Goal: Book appointment/travel/reservation

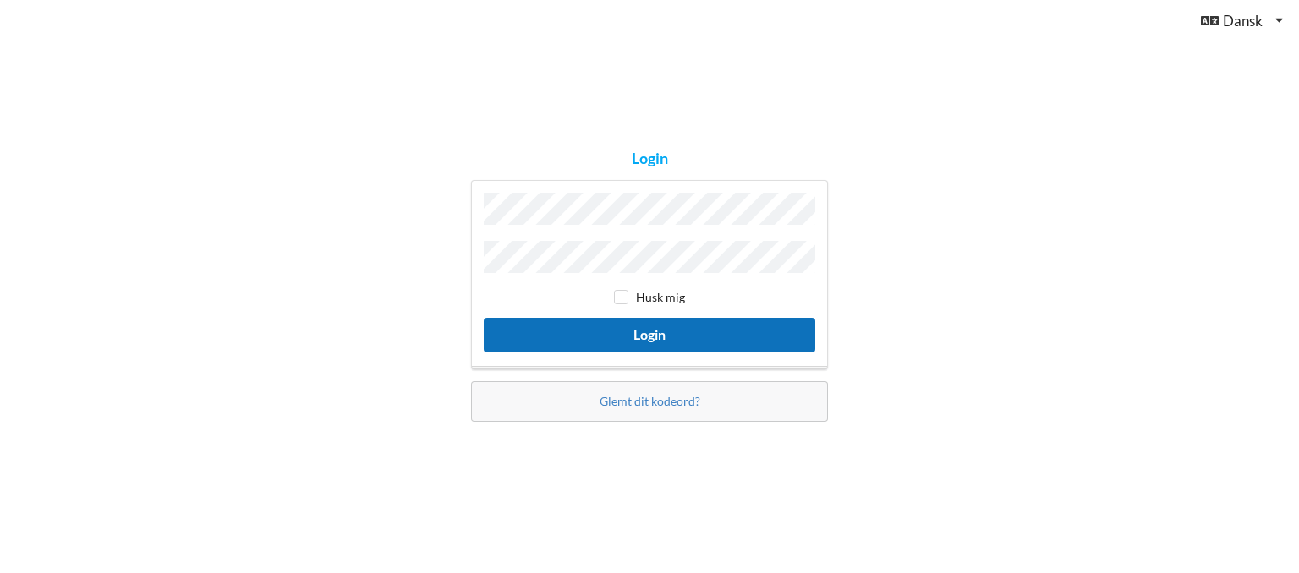
click at [650, 326] on button "Login" at bounding box center [650, 335] width 332 height 35
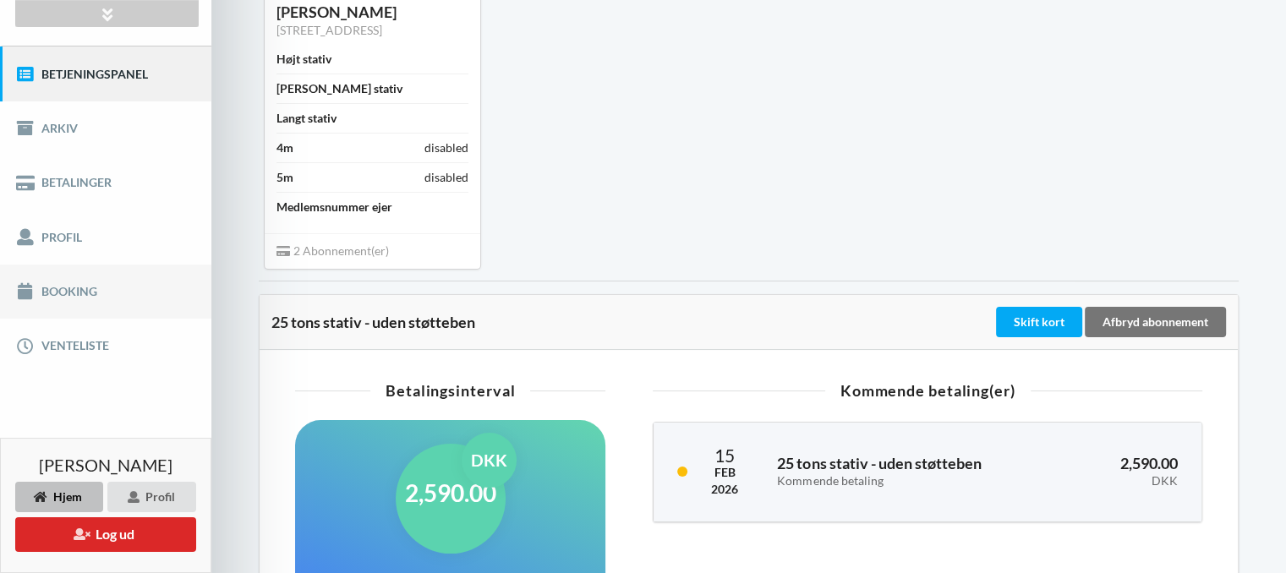
scroll to position [169, 0]
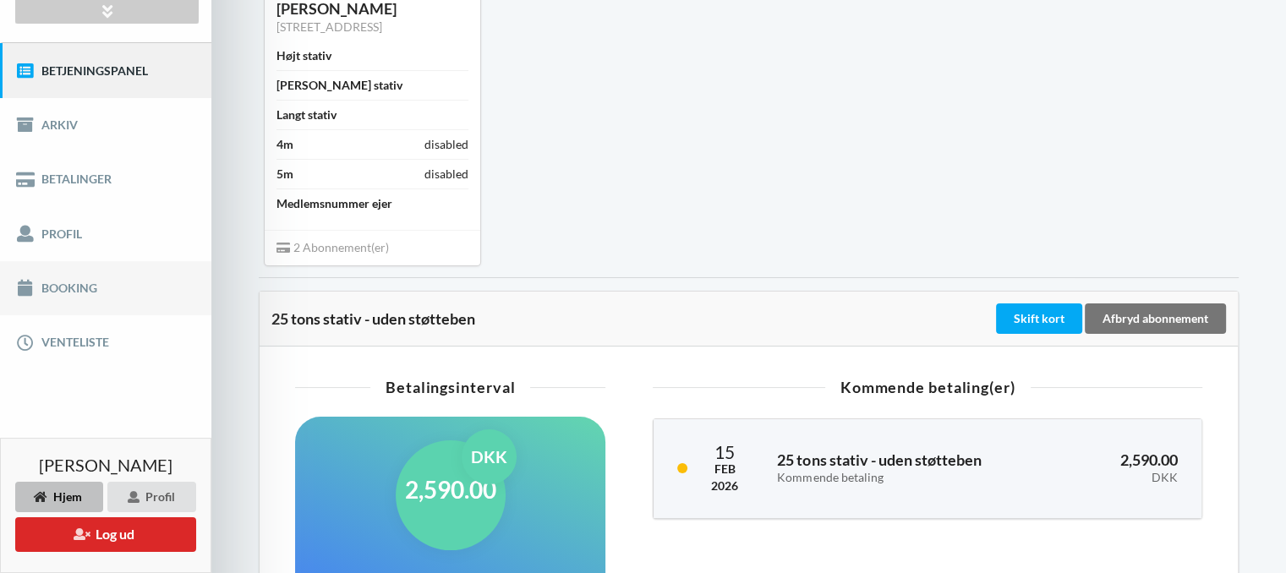
click at [93, 296] on link "Booking" at bounding box center [105, 288] width 211 height 54
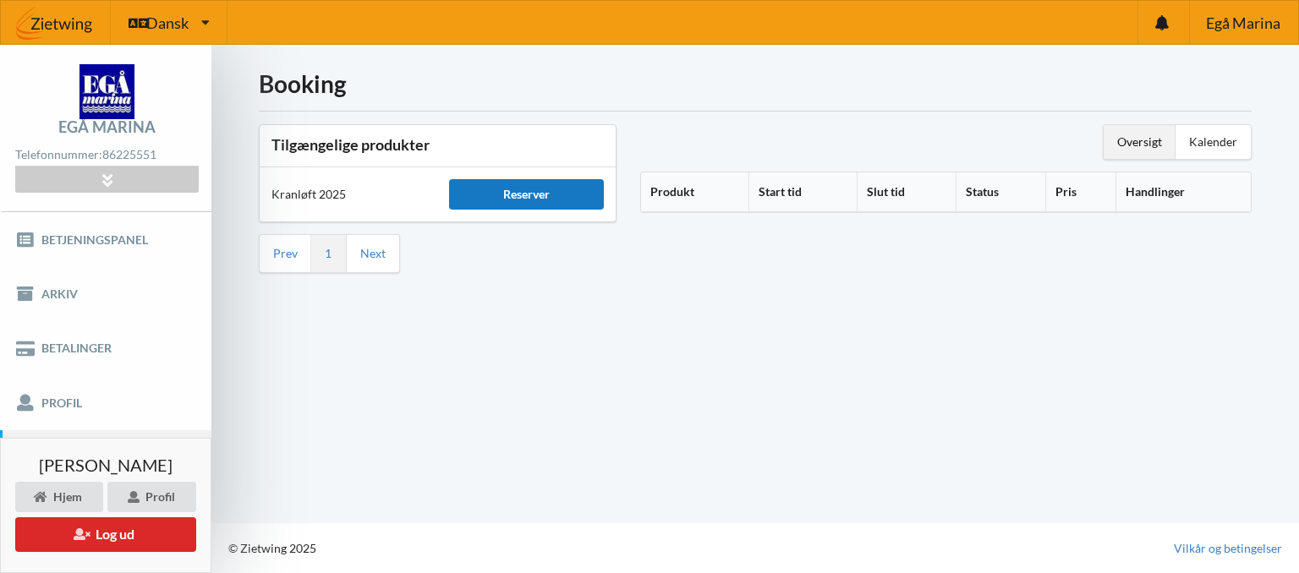
click at [534, 197] on div "Reserver" at bounding box center [526, 194] width 154 height 30
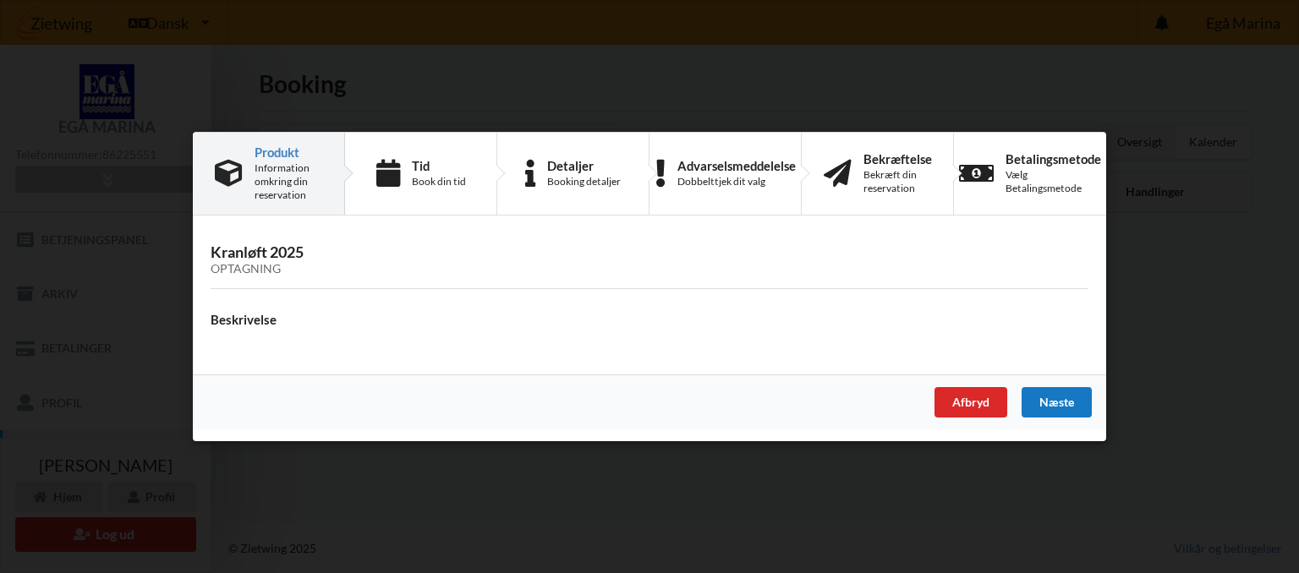
click at [1061, 400] on div "Næste" at bounding box center [1057, 402] width 70 height 30
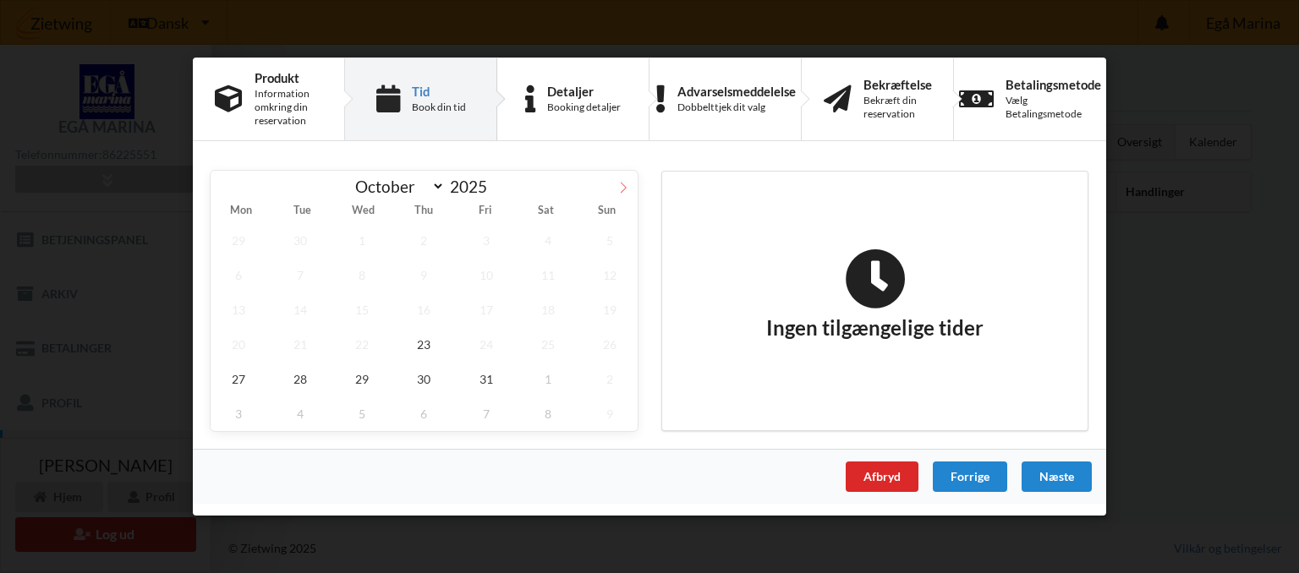
click at [622, 184] on icon at bounding box center [623, 188] width 12 height 12
select select "10"
click at [546, 275] on span "8" at bounding box center [548, 275] width 56 height 35
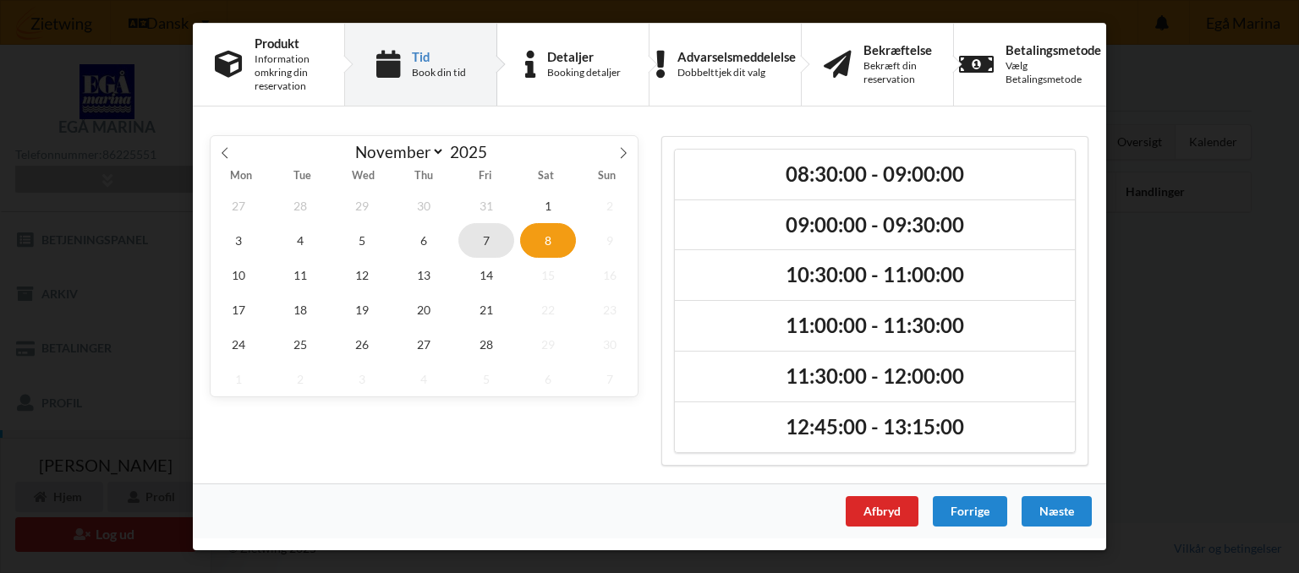
click at [480, 250] on span "7" at bounding box center [486, 240] width 56 height 35
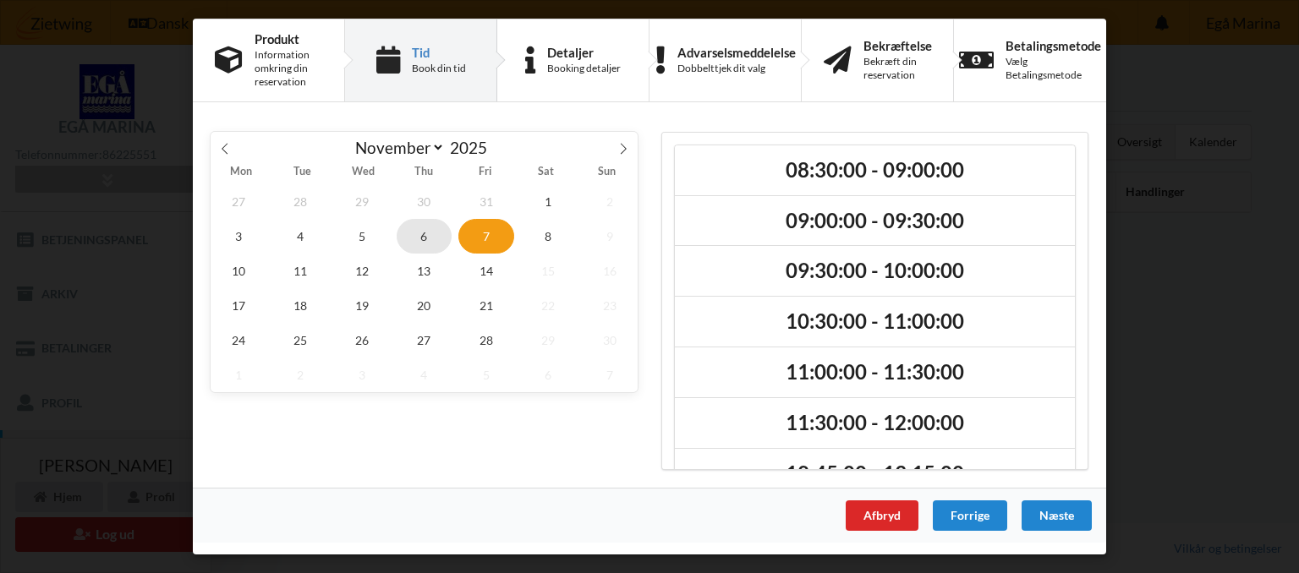
click at [433, 247] on span "6" at bounding box center [425, 236] width 56 height 35
click at [354, 242] on span "5" at bounding box center [362, 236] width 56 height 35
click at [315, 241] on span "4" at bounding box center [300, 236] width 56 height 35
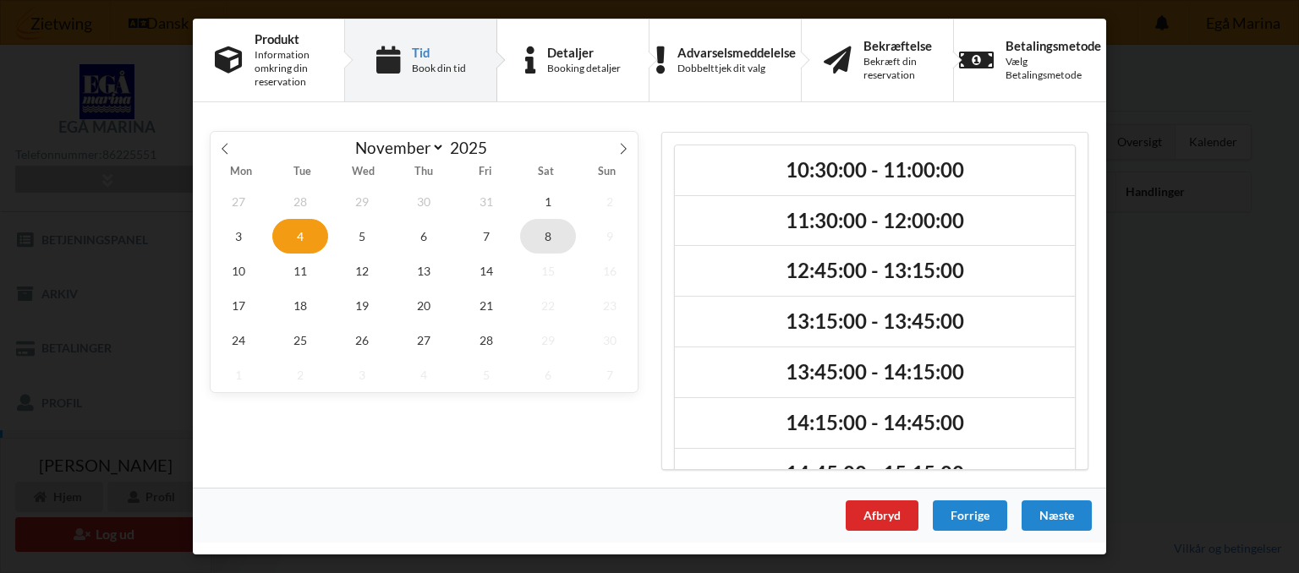
click at [546, 236] on span "8" at bounding box center [548, 236] width 56 height 35
